Goal: Check status: Check status

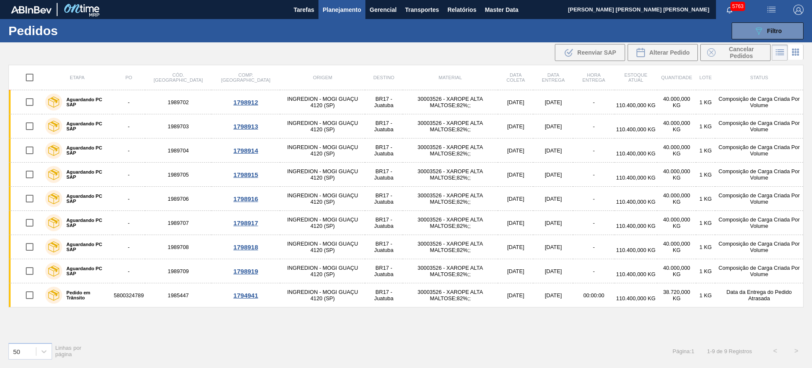
click at [360, 1] on button "Planejamento" at bounding box center [341, 9] width 47 height 19
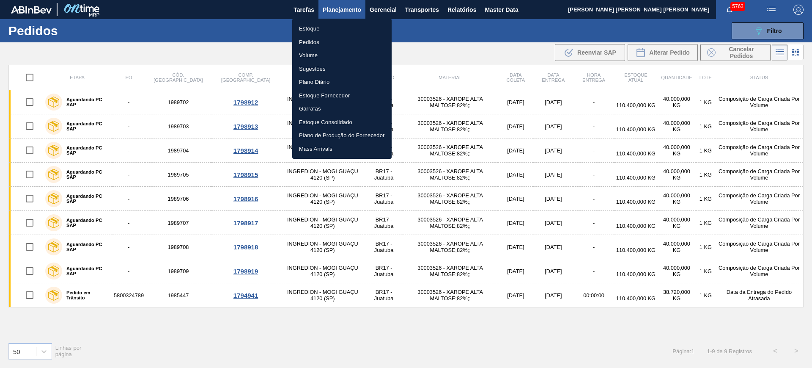
click at [332, 22] on li "Estoque" at bounding box center [341, 29] width 99 height 14
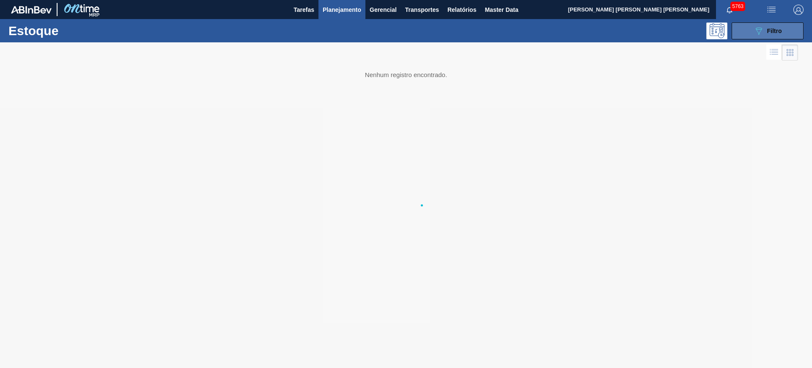
click at [756, 30] on icon "089F7B8B-B2A5-4AFE-B5C0-19BA573D28AC" at bounding box center [759, 31] width 10 height 10
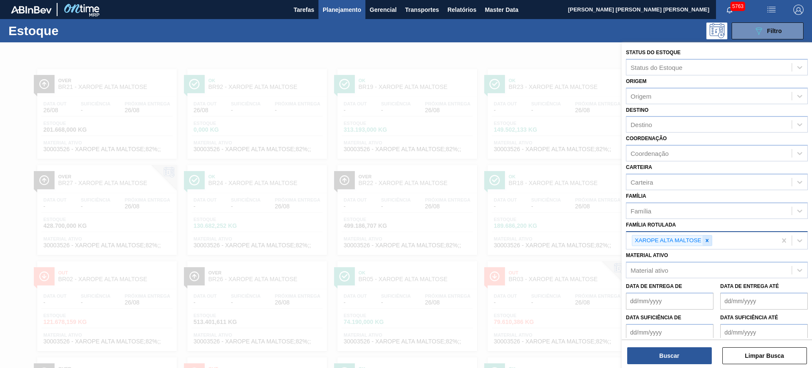
click at [708, 237] on icon at bounding box center [707, 240] width 6 height 6
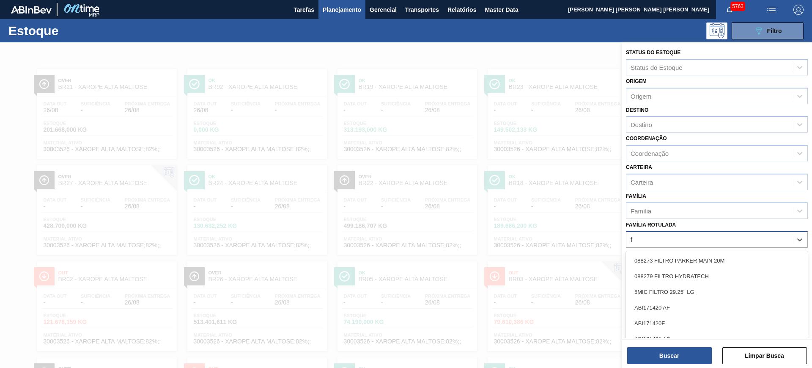
scroll to position [14, 0]
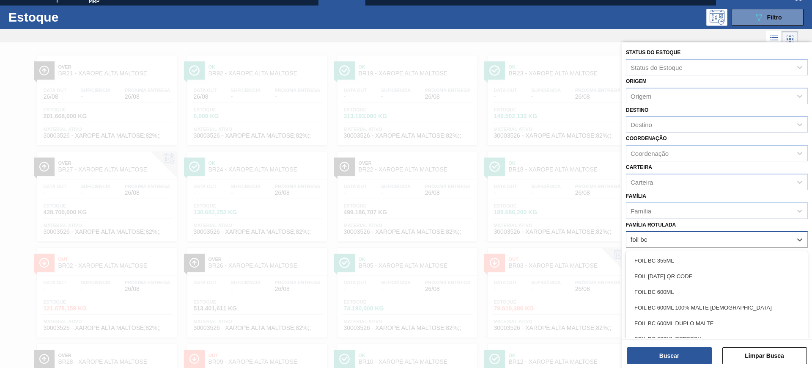
type Rotulada "foil bc 6"
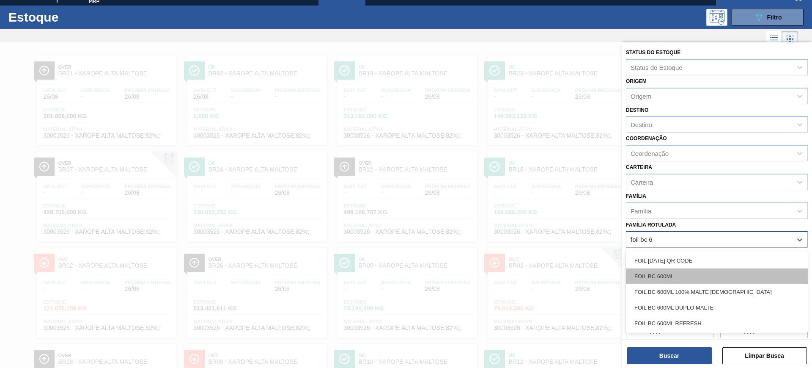
click at [713, 274] on div "FOIL BC 600ML" at bounding box center [717, 276] width 182 height 16
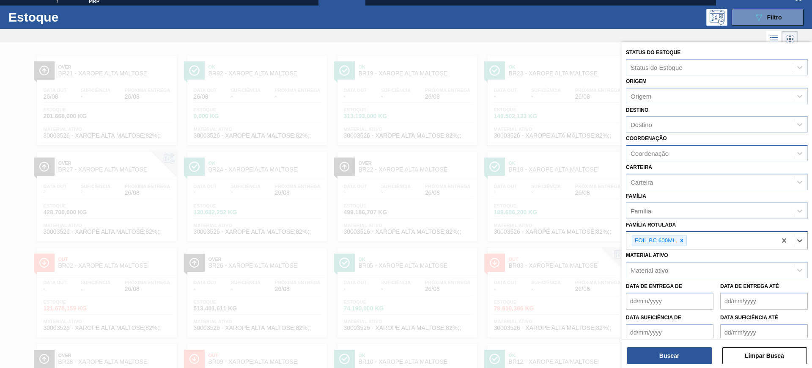
click at [687, 150] on div "Coordenação" at bounding box center [708, 153] width 165 height 12
type input "packa"
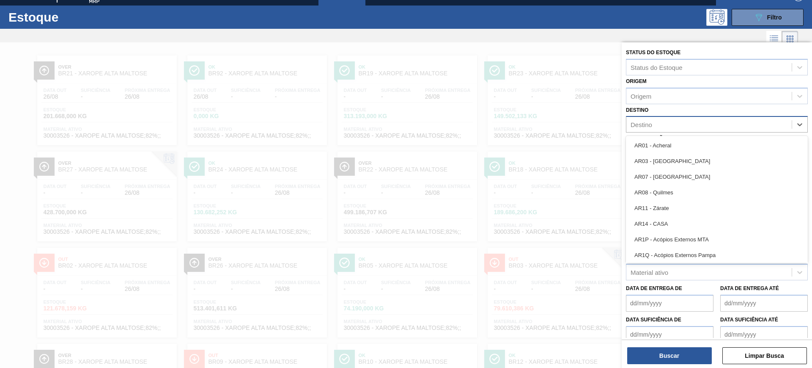
click at [672, 117] on div "Destino" at bounding box center [717, 124] width 182 height 16
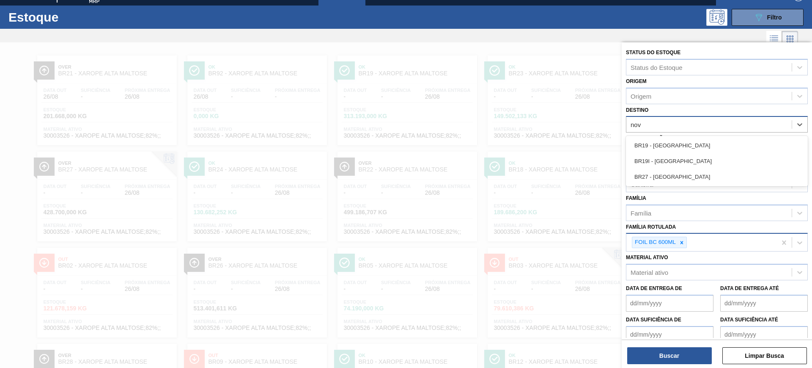
type input "nova"
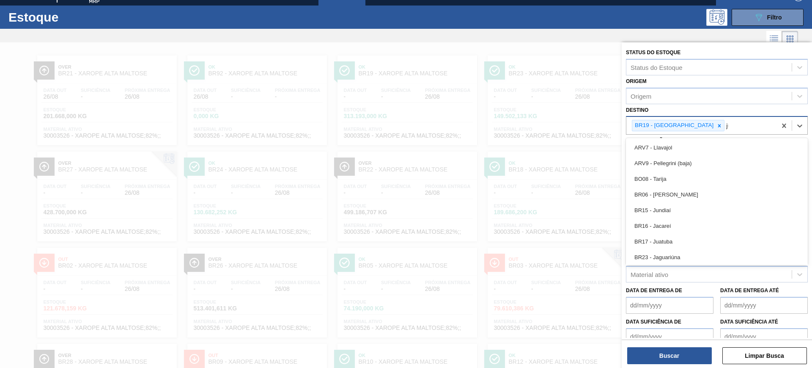
type input "jua"
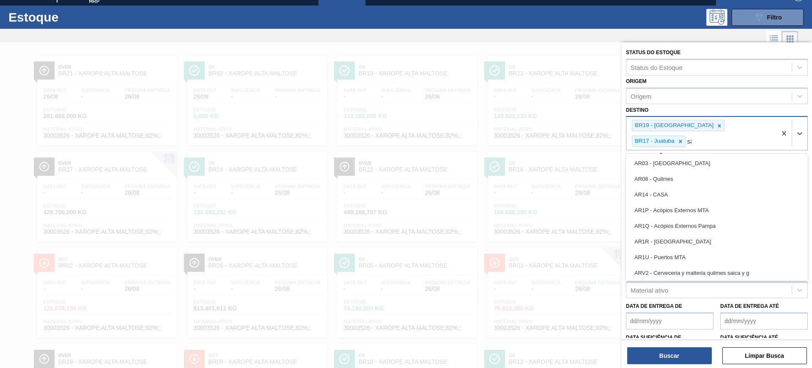
type input "são"
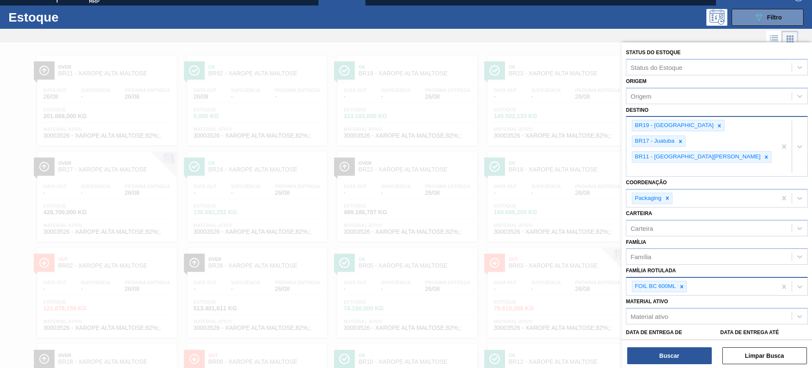
click at [727, 143] on div "BR19 - Nova Rio BR17 - Juatuba BR11 - São Luís" at bounding box center [701, 146] width 150 height 59
type input "guar"
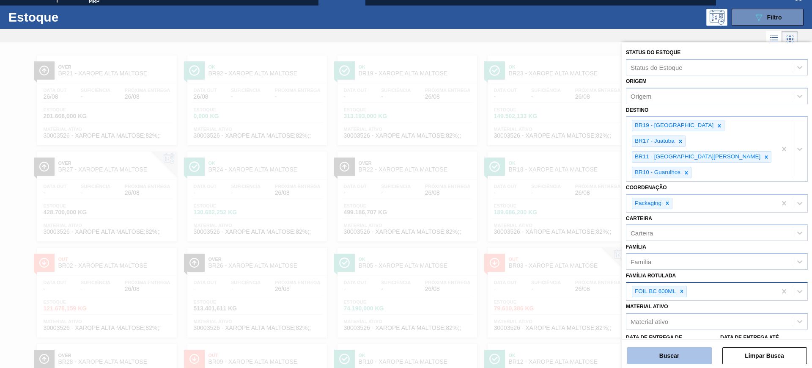
click at [682, 349] on button "Buscar" at bounding box center [669, 355] width 85 height 17
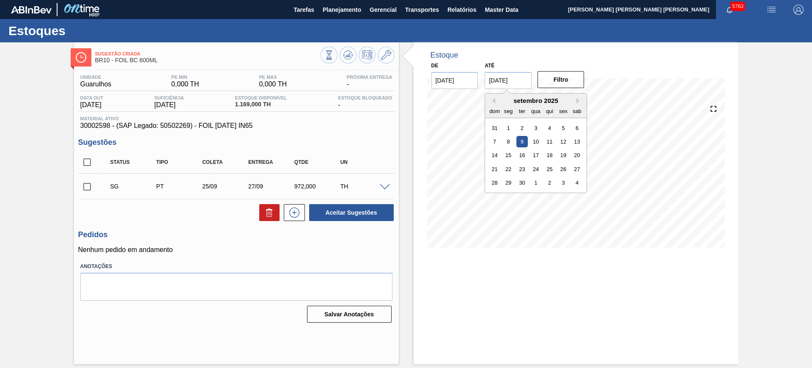
click at [516, 78] on input "09/09/2025" at bounding box center [508, 80] width 47 height 17
click at [578, 99] on button "Next Month" at bounding box center [579, 101] width 6 height 6
click at [577, 196] on div "6" at bounding box center [576, 196] width 11 height 11
type input "[DATE]"
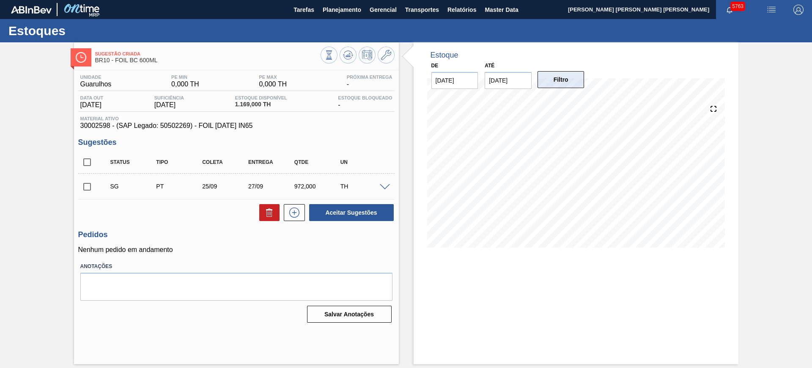
click at [575, 83] on button "Filtro" at bounding box center [561, 79] width 47 height 17
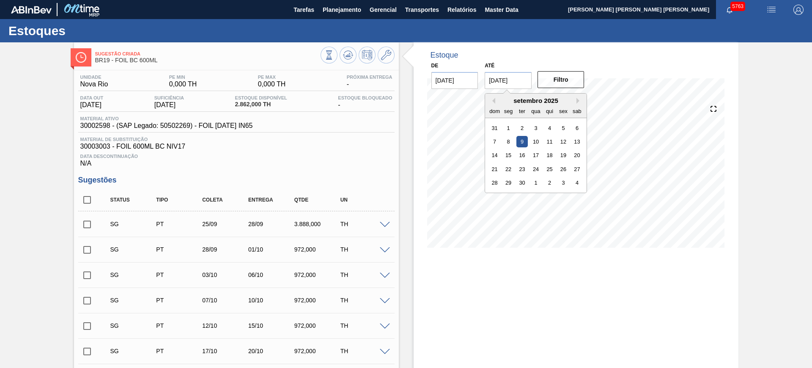
click at [520, 80] on input "[DATE]" at bounding box center [508, 80] width 47 height 17
click at [579, 98] on button "Next Month" at bounding box center [579, 101] width 6 height 6
drag, startPoint x: 579, startPoint y: 98, endPoint x: 583, endPoint y: 149, distance: 50.9
click at [579, 99] on button "Next Month" at bounding box center [579, 101] width 6 height 6
click at [575, 204] on div "novembro 2025 dom seg ter qua qui sex sab 26 27 28 29 30 31 1 2 3 4 5 6 7 8 9 1…" at bounding box center [536, 149] width 102 height 113
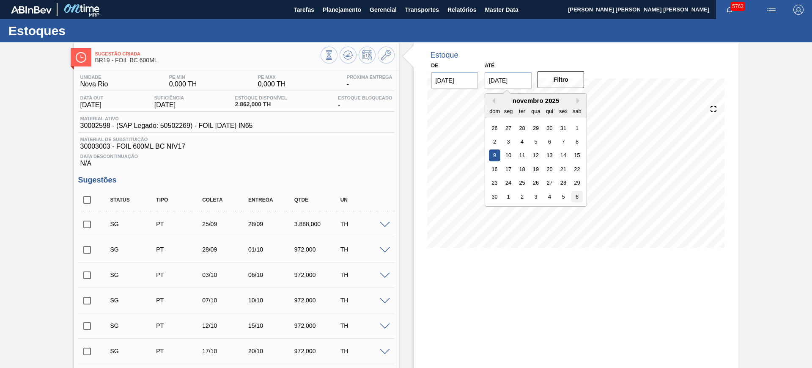
click at [574, 194] on div "6" at bounding box center [576, 196] width 11 height 11
type input "[DATE]"
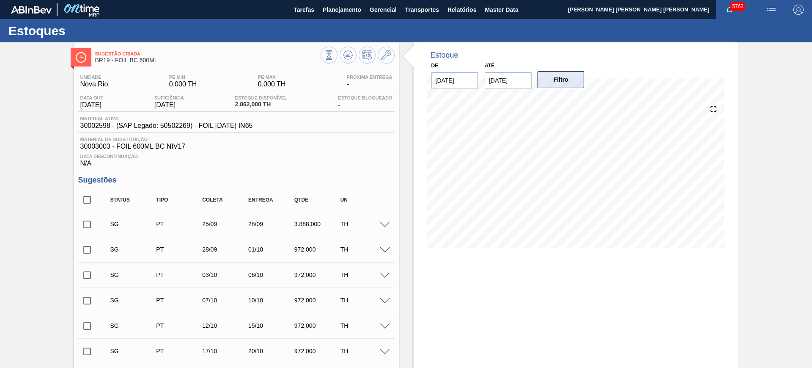
click at [557, 81] on button "Filtro" at bounding box center [561, 79] width 47 height 17
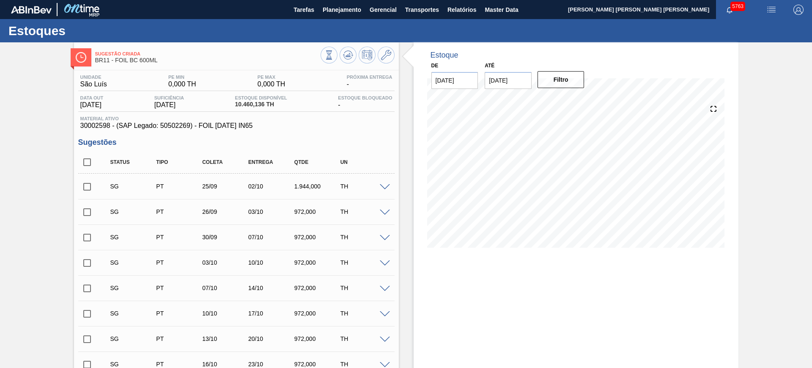
click at [517, 76] on input "[DATE]" at bounding box center [508, 80] width 47 height 17
click at [576, 98] on button "Next Month" at bounding box center [579, 101] width 6 height 6
click at [578, 197] on div "6" at bounding box center [576, 196] width 11 height 11
type input "[DATE]"
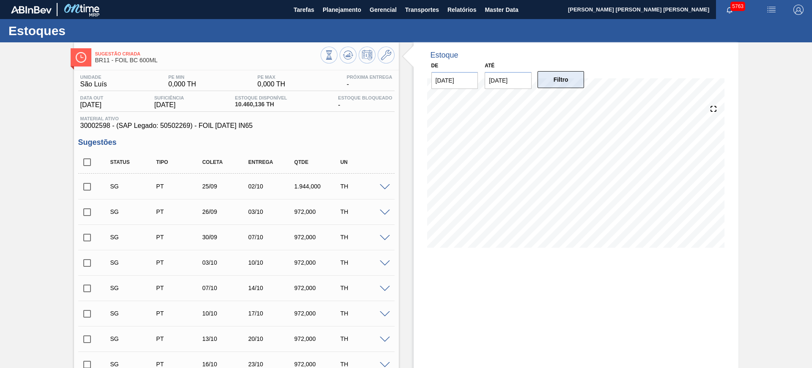
click at [570, 76] on button "Filtro" at bounding box center [561, 79] width 47 height 17
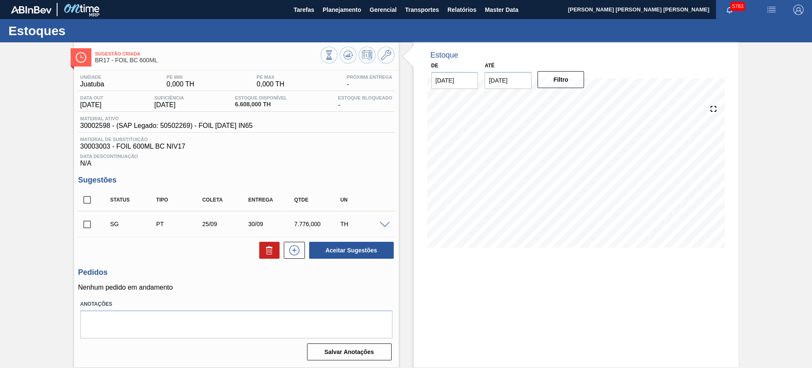
click at [520, 78] on input "[DATE]" at bounding box center [508, 80] width 47 height 17
click at [577, 105] on div "sab" at bounding box center [576, 110] width 11 height 11
click at [577, 99] on button "Next Month" at bounding box center [579, 101] width 6 height 6
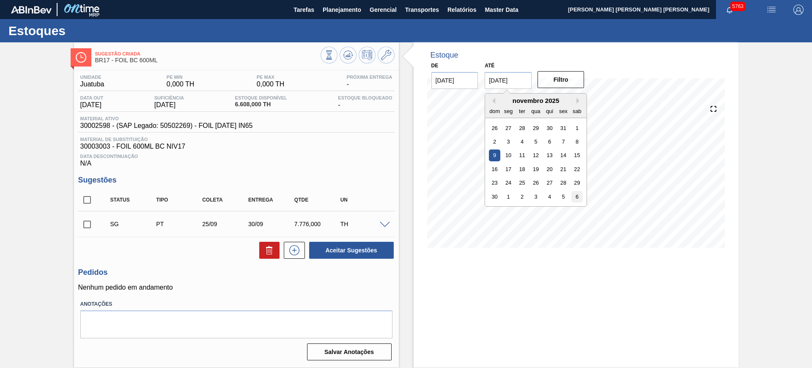
click at [578, 197] on div "6" at bounding box center [576, 196] width 11 height 11
type input "[DATE]"
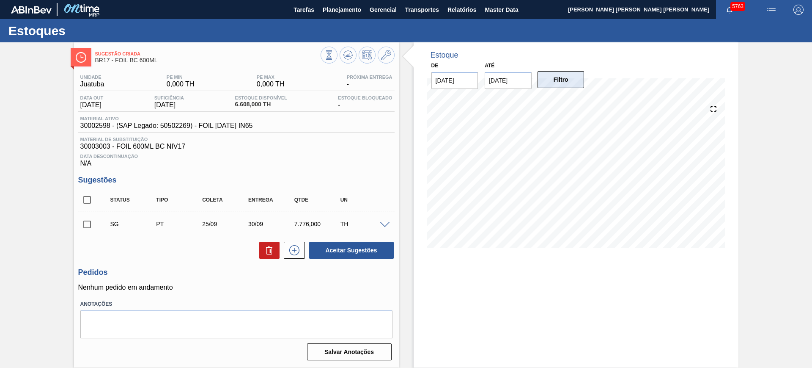
click at [568, 77] on button "Filtro" at bounding box center [561, 79] width 47 height 17
click at [363, 11] on button "Planejamento" at bounding box center [341, 9] width 47 height 19
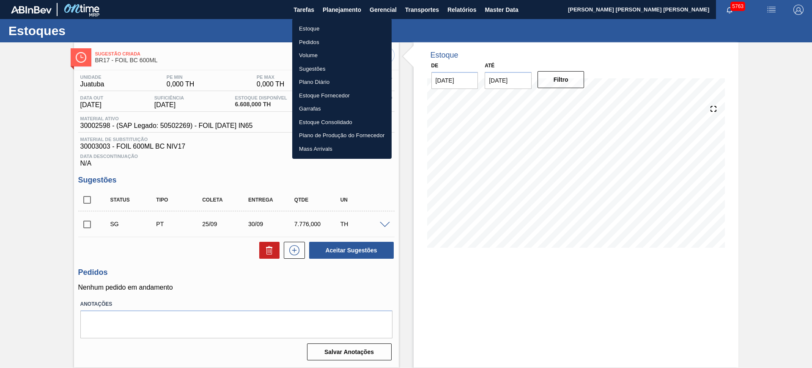
click at [408, 29] on div at bounding box center [406, 184] width 812 height 368
